Goal: Task Accomplishment & Management: Manage account settings

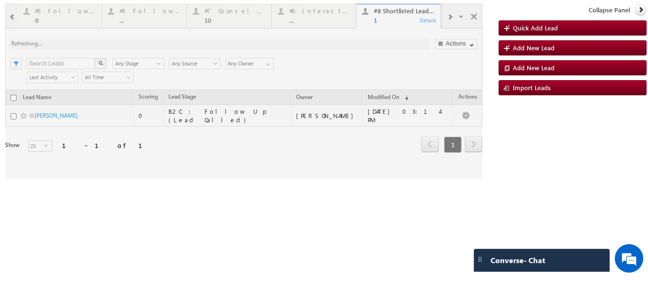
click at [53, 114] on div at bounding box center [243, 91] width 477 height 175
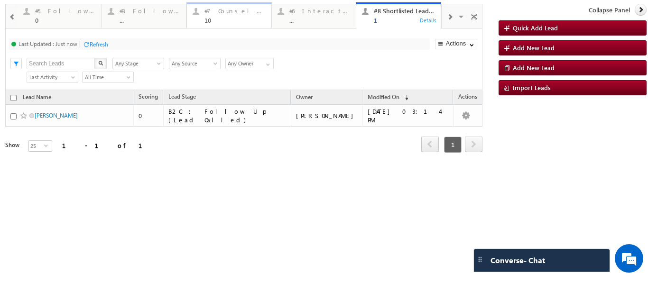
click at [218, 12] on div "#7 Counsel [DATE]" at bounding box center [234, 11] width 61 height 8
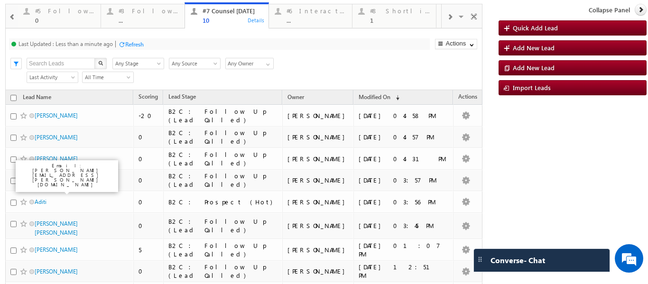
click at [222, 17] on p "#3 Follow Up Leads-Interacted" at bounding box center [252, 19] width 119 height 13
click at [148, 8] on div "#3 Follow Up Leads-Interacted" at bounding box center [149, 11] width 60 height 8
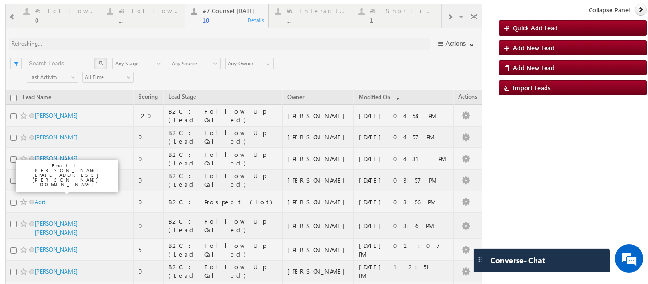
click at [41, 15] on div at bounding box center [243, 191] width 477 height 374
click at [131, 12] on div at bounding box center [243, 191] width 477 height 374
